Goal: Navigation & Orientation: Find specific page/section

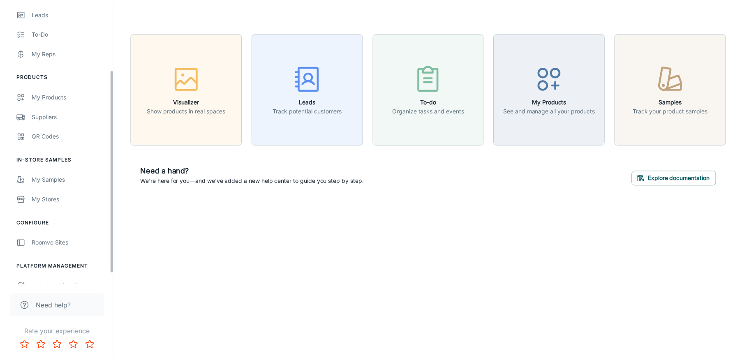
scroll to position [110, 0]
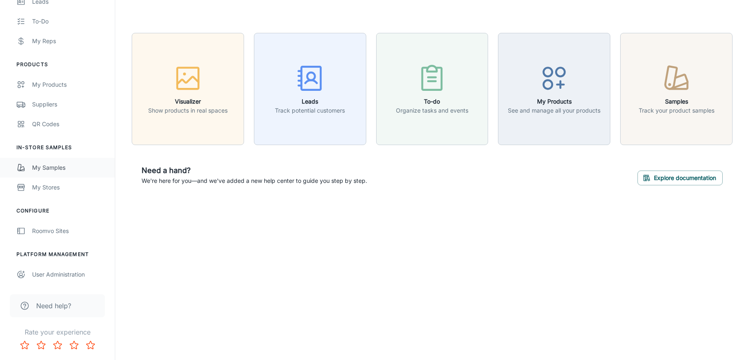
click at [51, 172] on link "My Samples" at bounding box center [57, 168] width 115 height 20
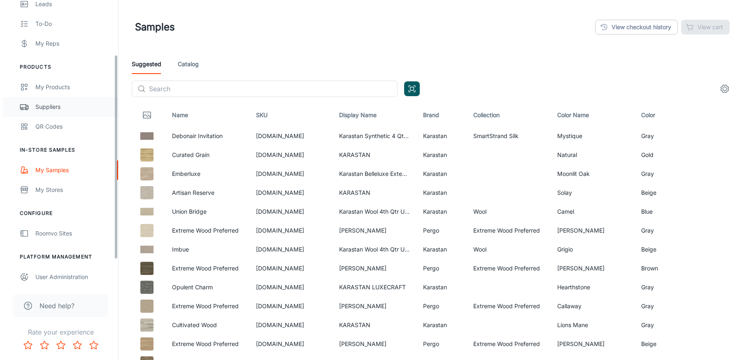
scroll to position [110, 0]
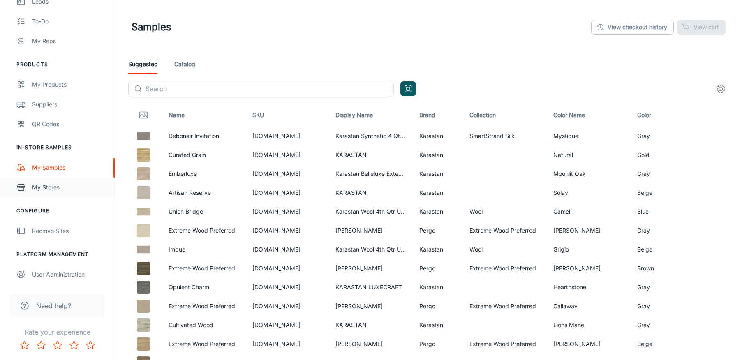
click at [43, 185] on div "My Stores" at bounding box center [69, 187] width 74 height 9
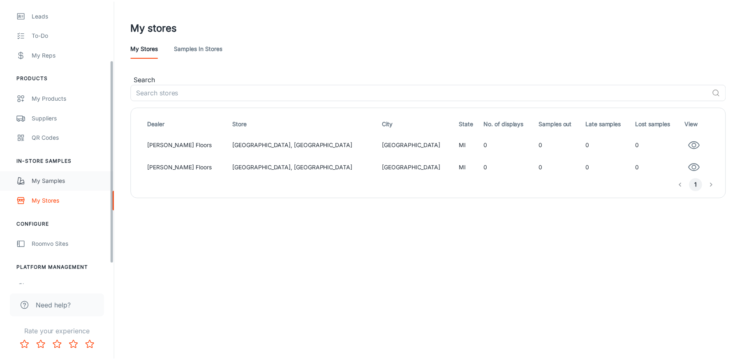
scroll to position [110, 0]
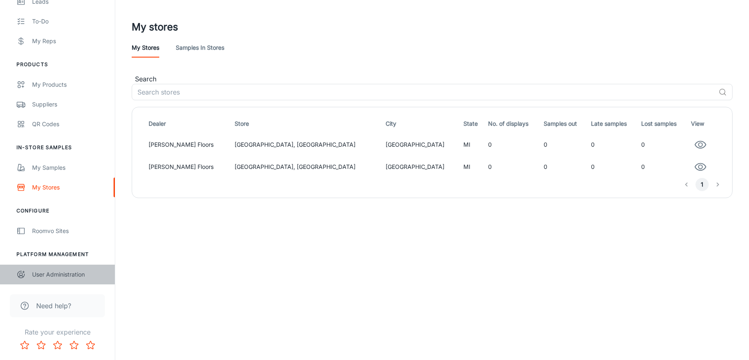
click at [55, 274] on div "User Administration" at bounding box center [69, 274] width 74 height 9
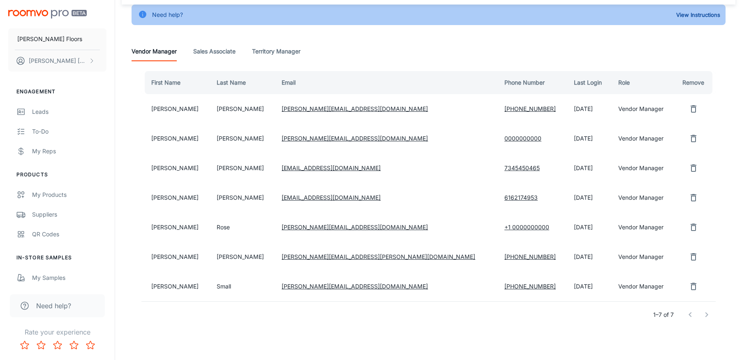
scroll to position [60, 0]
